Goal: Task Accomplishment & Management: Manage account settings

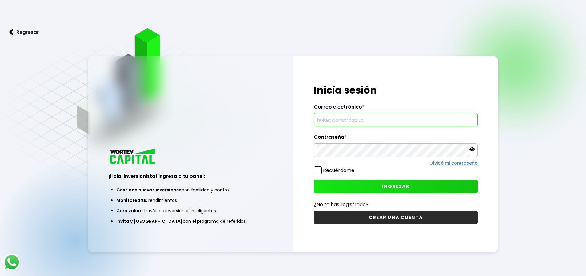
click at [359, 120] on input "text" at bounding box center [395, 119] width 158 height 13
click at [320, 119] on input "aejandro." at bounding box center [395, 119] width 158 height 13
click at [349, 119] on input "[PERSON_NAME]." at bounding box center [395, 119] width 158 height 13
type input "[PERSON_NAME][EMAIL_ADDRESS][PERSON_NAME][PERSON_NAME][DOMAIN_NAME]"
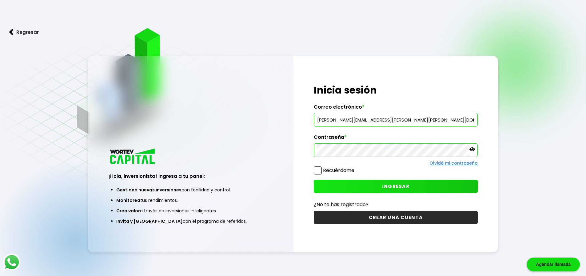
click at [400, 185] on span "INGRESAR" at bounding box center [395, 186] width 27 height 6
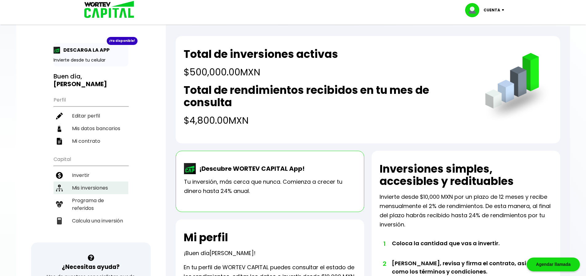
click at [88, 181] on li "Mis inversiones" at bounding box center [91, 187] width 75 height 13
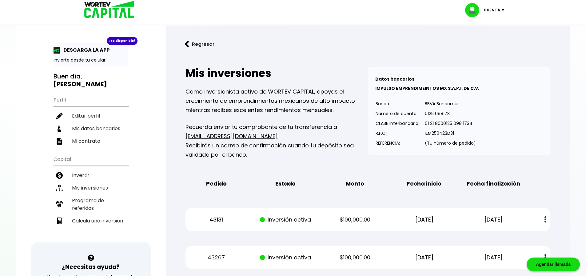
click at [502, 11] on div "Cuenta" at bounding box center [486, 10] width 43 height 14
click at [488, 39] on li "Cerrar sesión" at bounding box center [485, 41] width 49 height 13
